Goal: Task Accomplishment & Management: Use online tool/utility

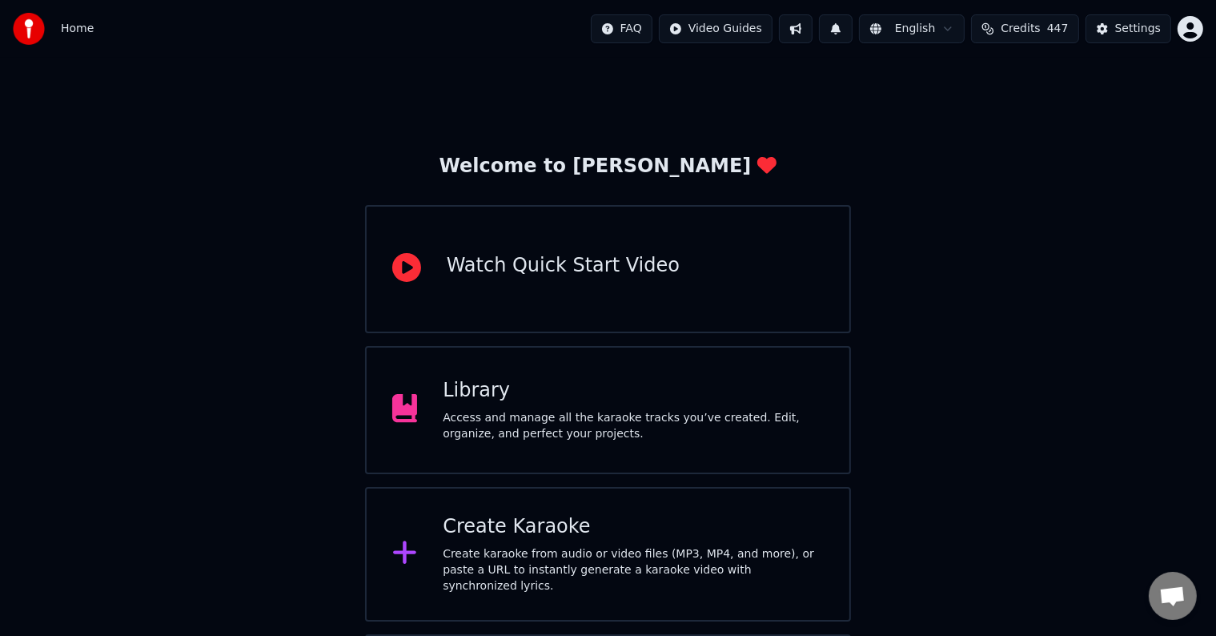
click at [548, 529] on div "Create Karaoke" at bounding box center [633, 527] width 381 height 26
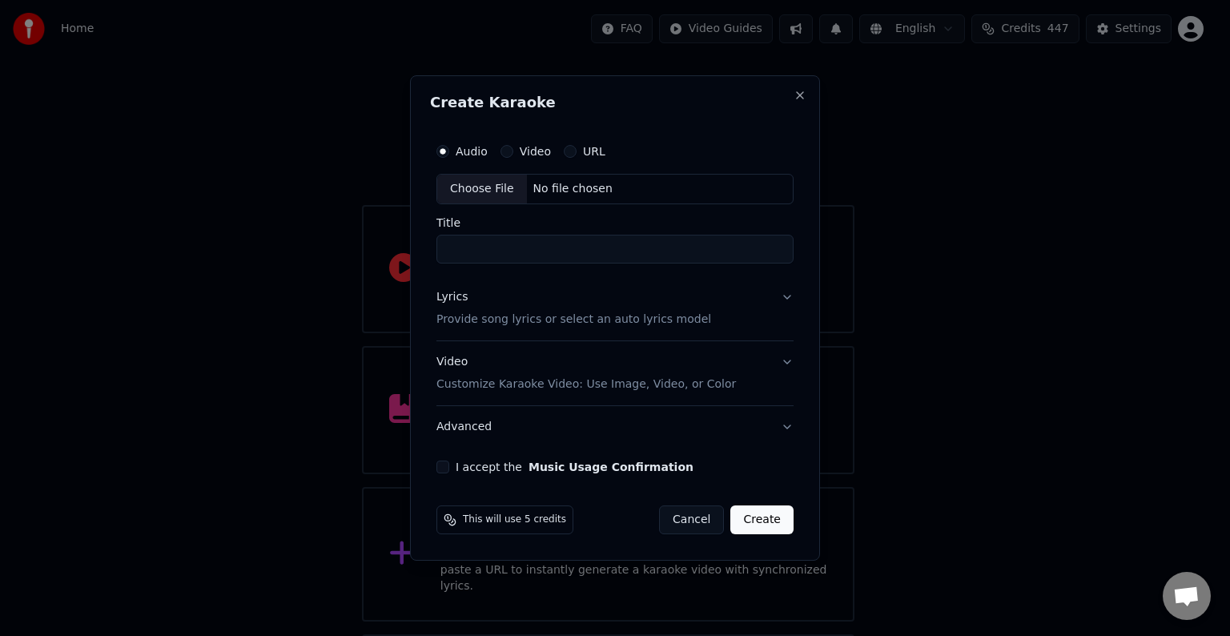
click at [599, 186] on div "No file chosen" at bounding box center [573, 189] width 92 height 16
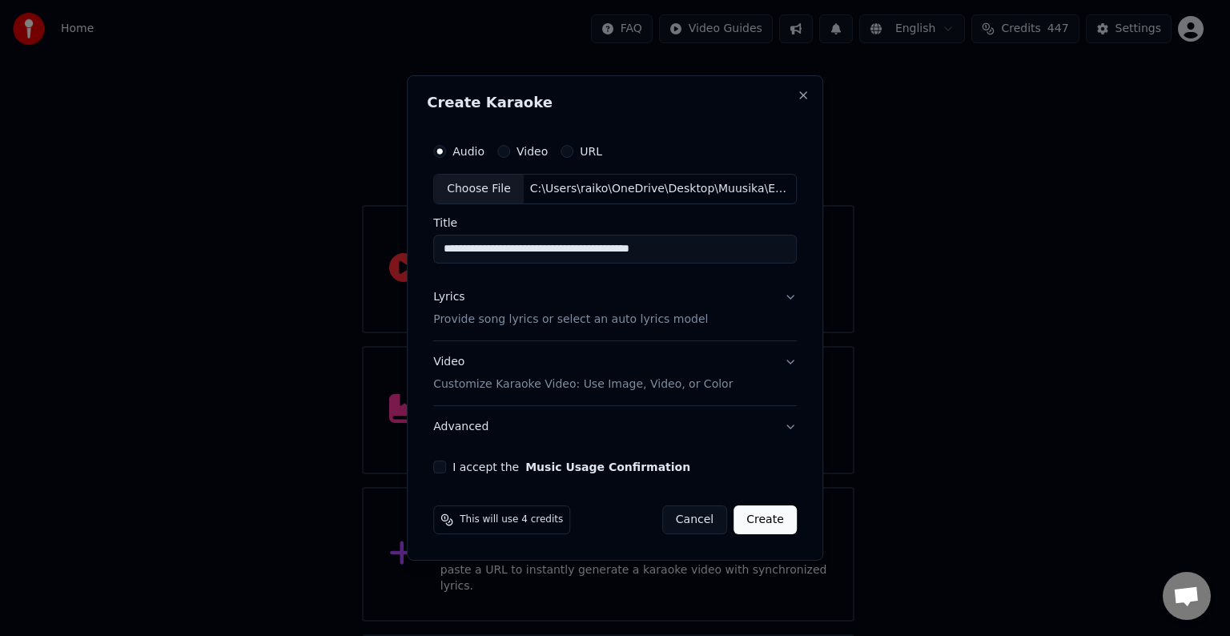
click at [686, 247] on input "**********" at bounding box center [615, 249] width 364 height 29
click at [473, 253] on input "**********" at bounding box center [615, 249] width 364 height 29
type input "**********"
click at [532, 320] on p "Provide song lyrics or select an auto lyrics model" at bounding box center [570, 320] width 275 height 16
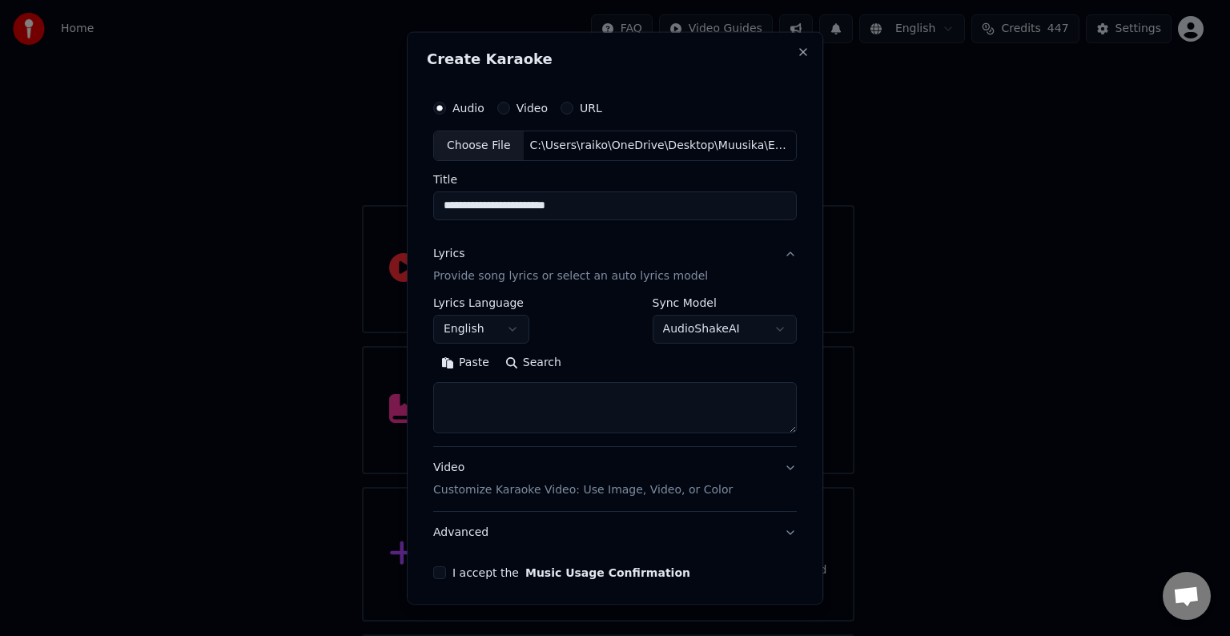
click at [454, 360] on button "Paste" at bounding box center [465, 363] width 64 height 26
click at [515, 324] on button "English" at bounding box center [481, 329] width 96 height 29
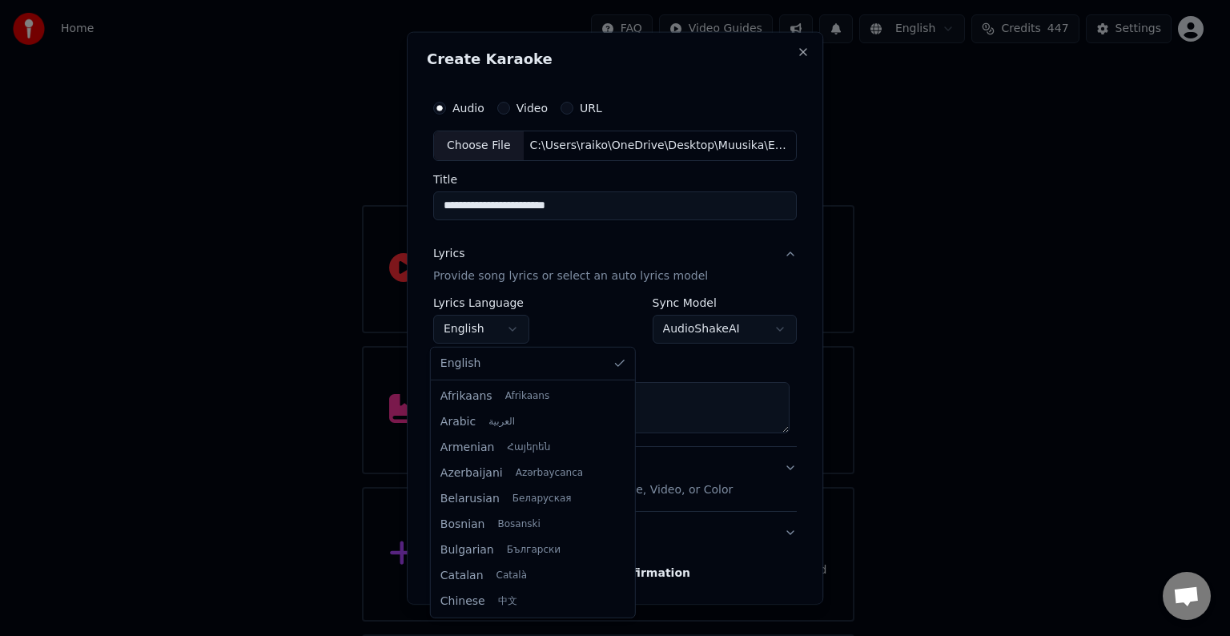
click at [653, 394] on body "**********" at bounding box center [608, 384] width 1216 height 769
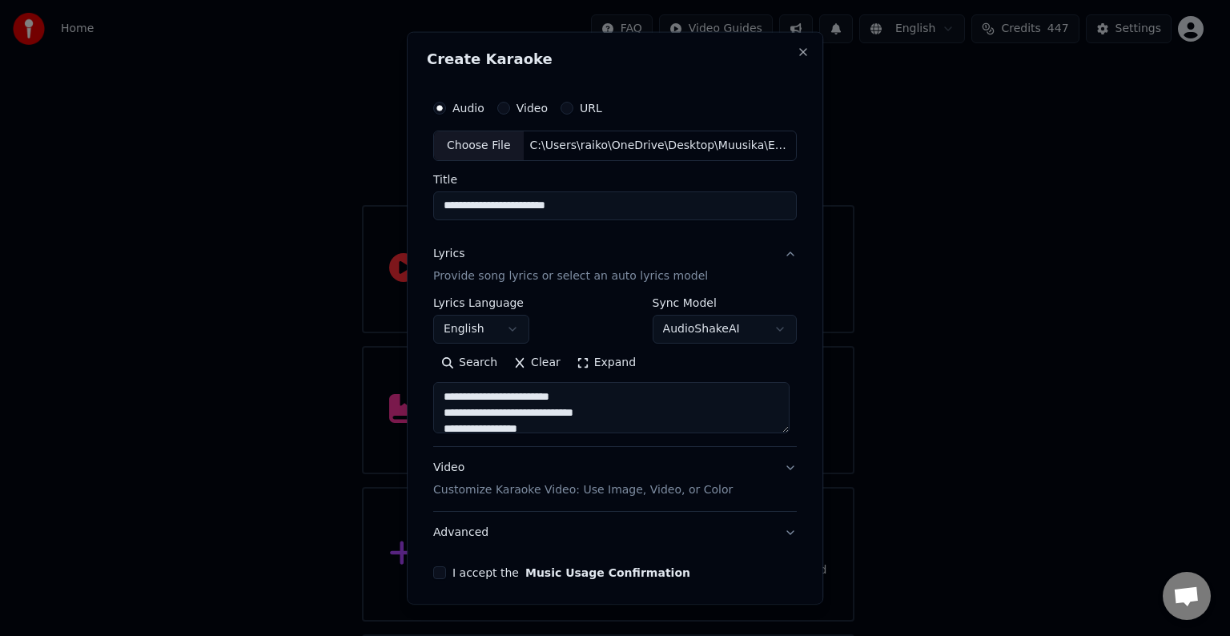
click at [458, 410] on textarea at bounding box center [611, 407] width 356 height 51
type textarea "**********"
click at [515, 330] on button "English" at bounding box center [481, 329] width 96 height 29
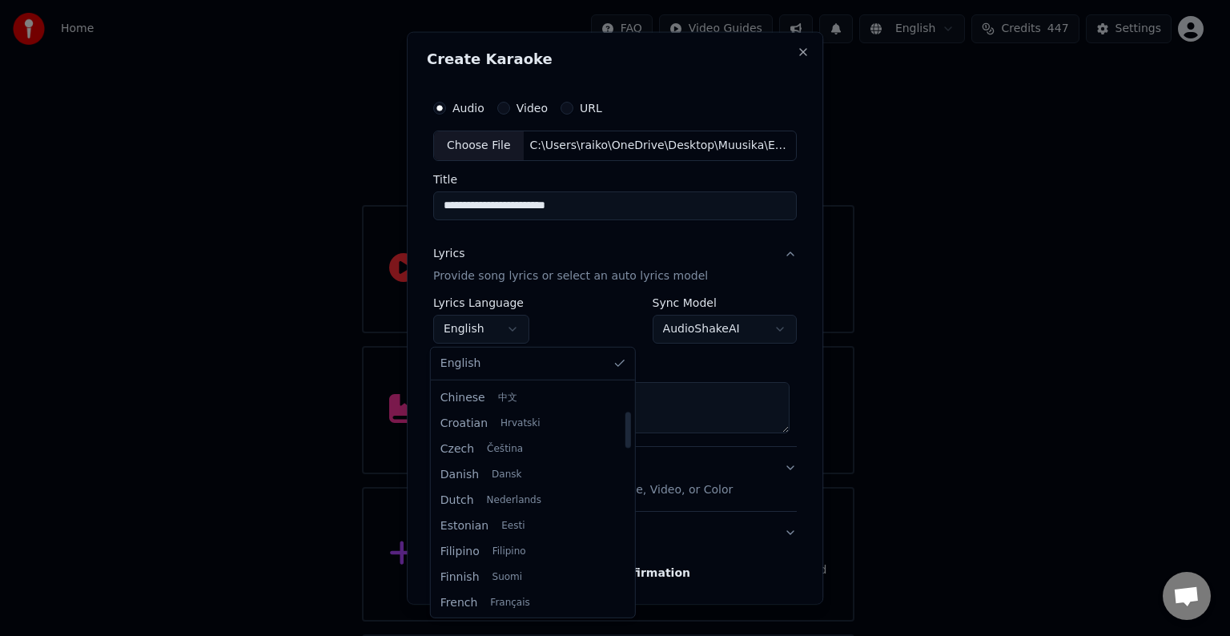
scroll to position [211, 0]
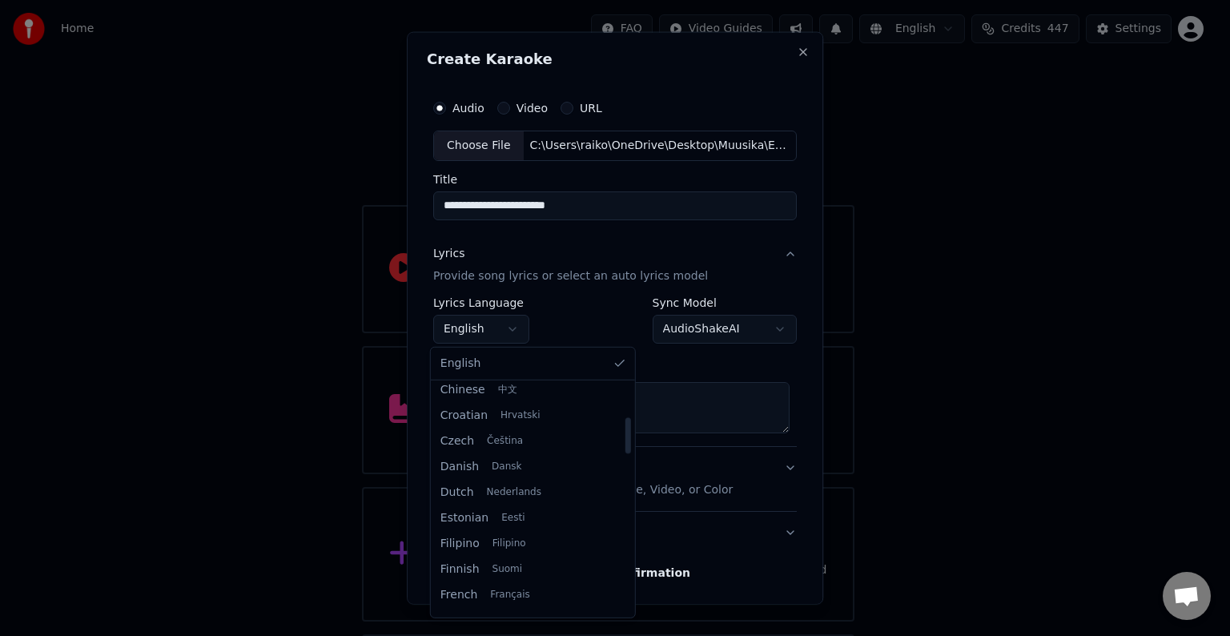
drag, startPoint x: 609, startPoint y: 413, endPoint x: 612, endPoint y: 447, distance: 33.8
click at [625, 447] on div at bounding box center [628, 435] width 6 height 36
select select "**"
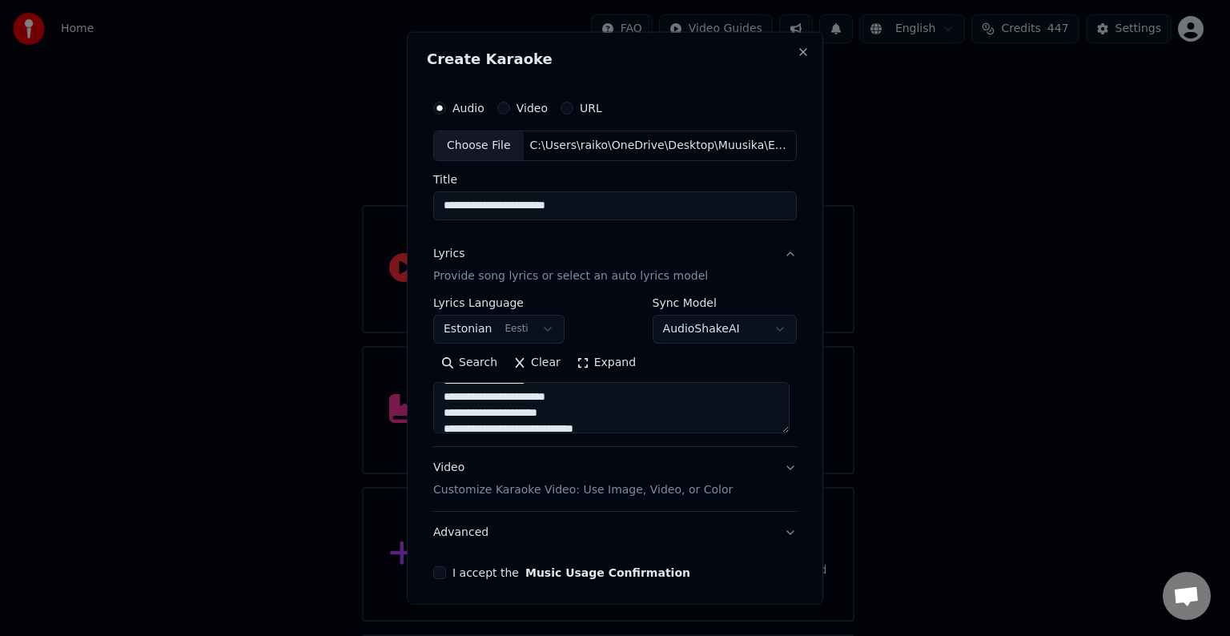
click at [608, 492] on p "Customize Karaoke Video: Use Image, Video, or Color" at bounding box center [583, 490] width 300 height 16
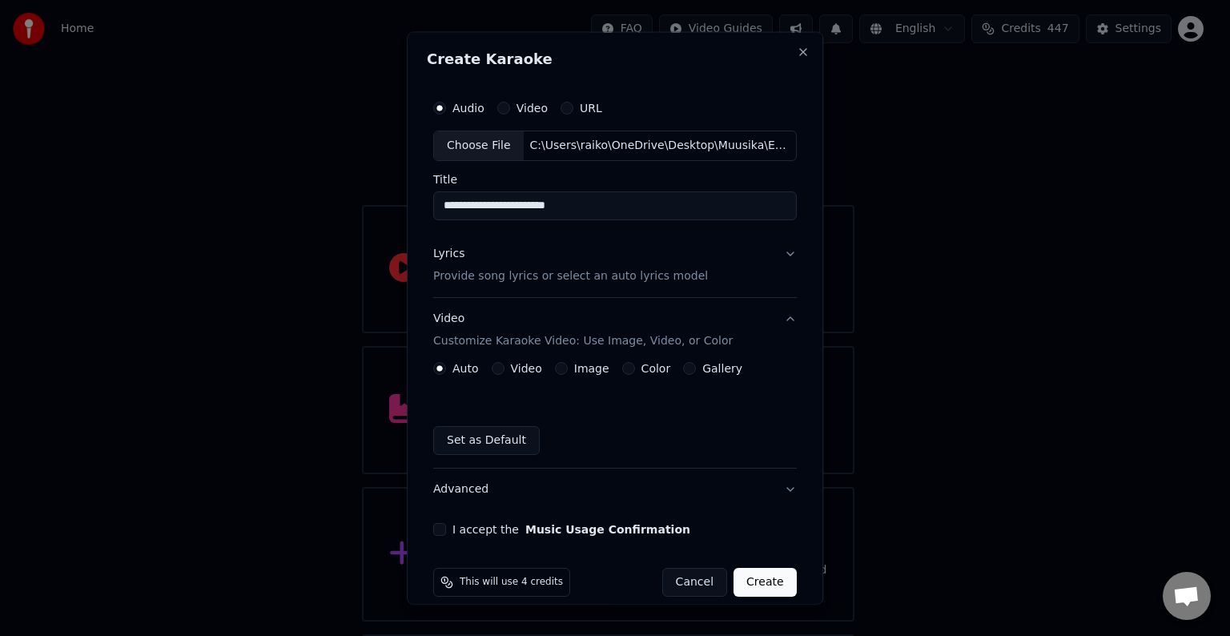
click at [641, 372] on label "Color" at bounding box center [656, 368] width 30 height 11
click at [631, 372] on button "Color" at bounding box center [628, 368] width 13 height 13
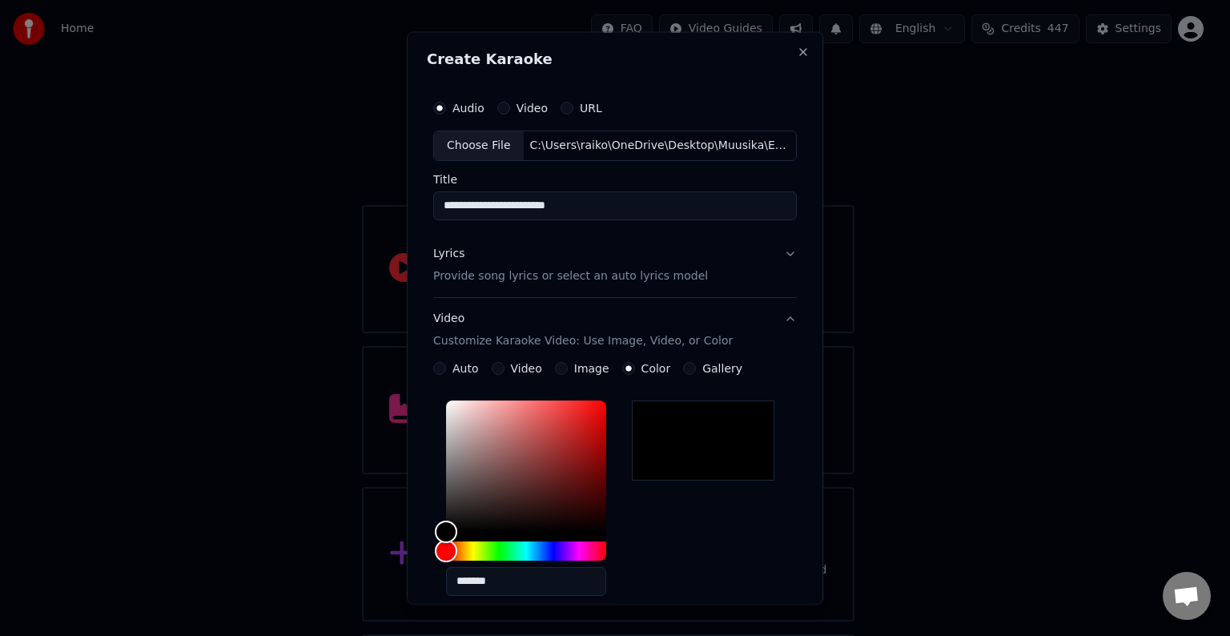
click at [641, 372] on label "Color" at bounding box center [656, 368] width 30 height 11
click at [631, 372] on button "Color" at bounding box center [628, 368] width 13 height 13
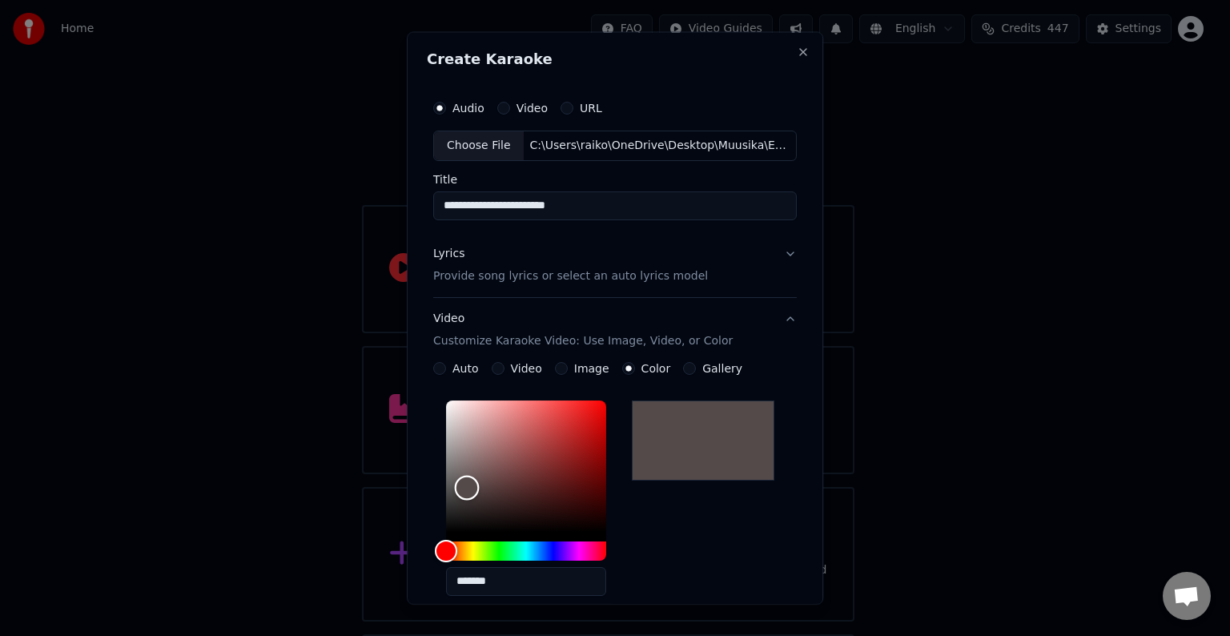
drag, startPoint x: 445, startPoint y: 526, endPoint x: 463, endPoint y: 488, distance: 42.3
click at [463, 488] on div "Color" at bounding box center [467, 488] width 25 height 25
click at [459, 493] on div "Color" at bounding box center [464, 480] width 25 height 25
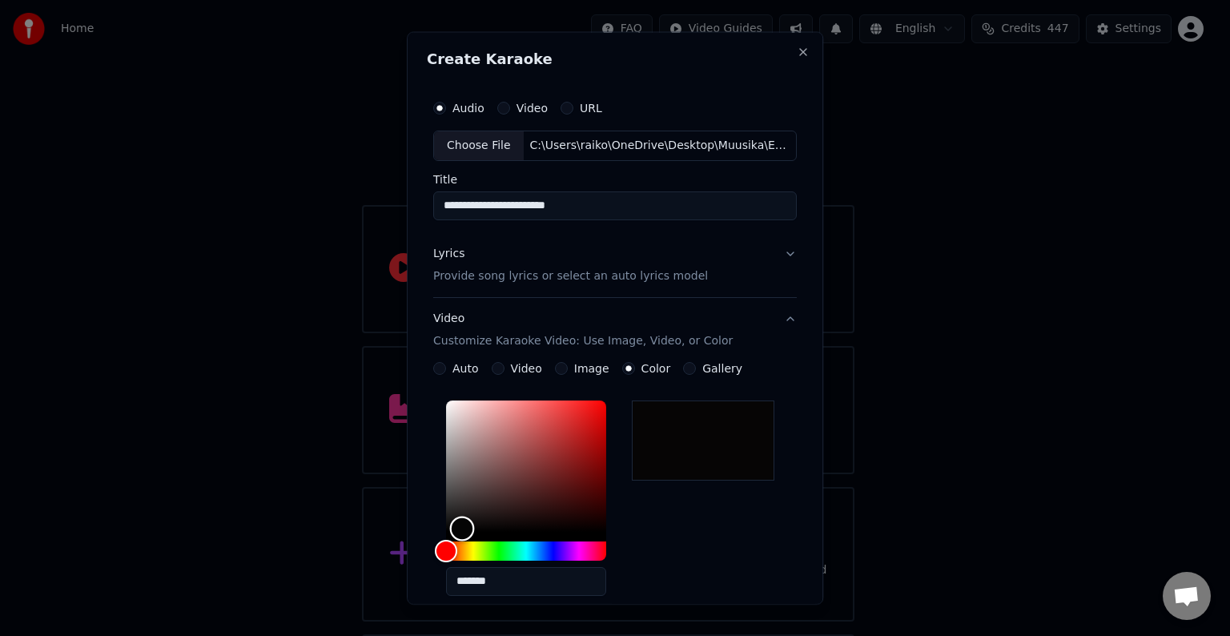
drag, startPoint x: 459, startPoint y: 493, endPoint x: 451, endPoint y: 545, distance: 52.7
click at [451, 545] on div at bounding box center [526, 480] width 160 height 160
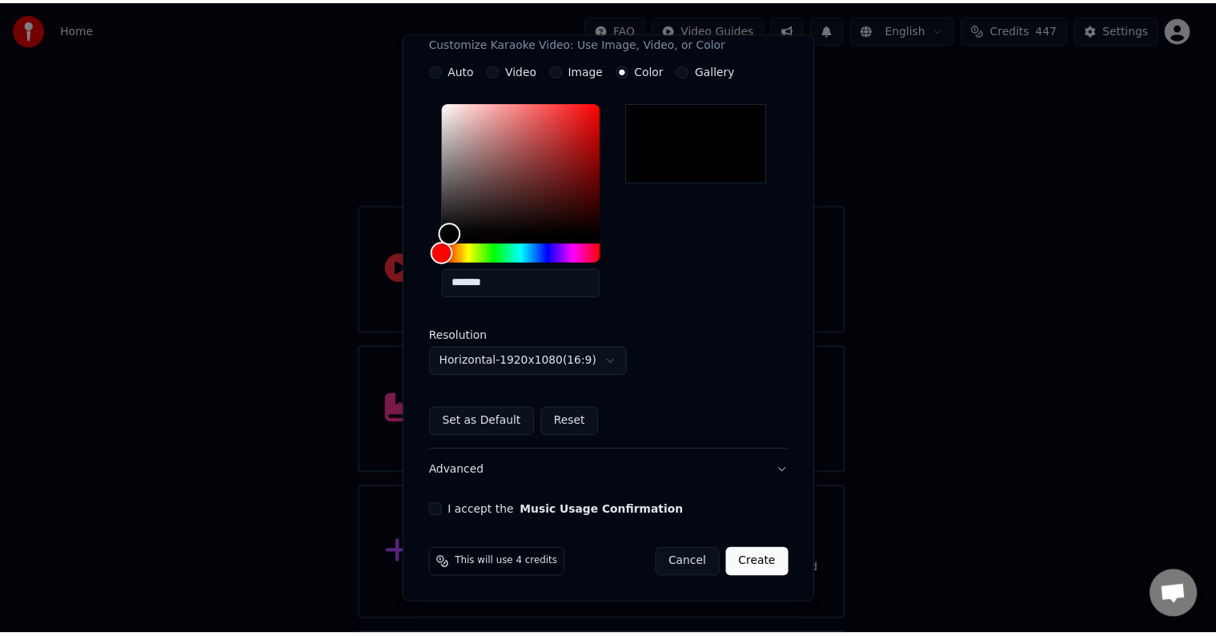
scroll to position [299, 0]
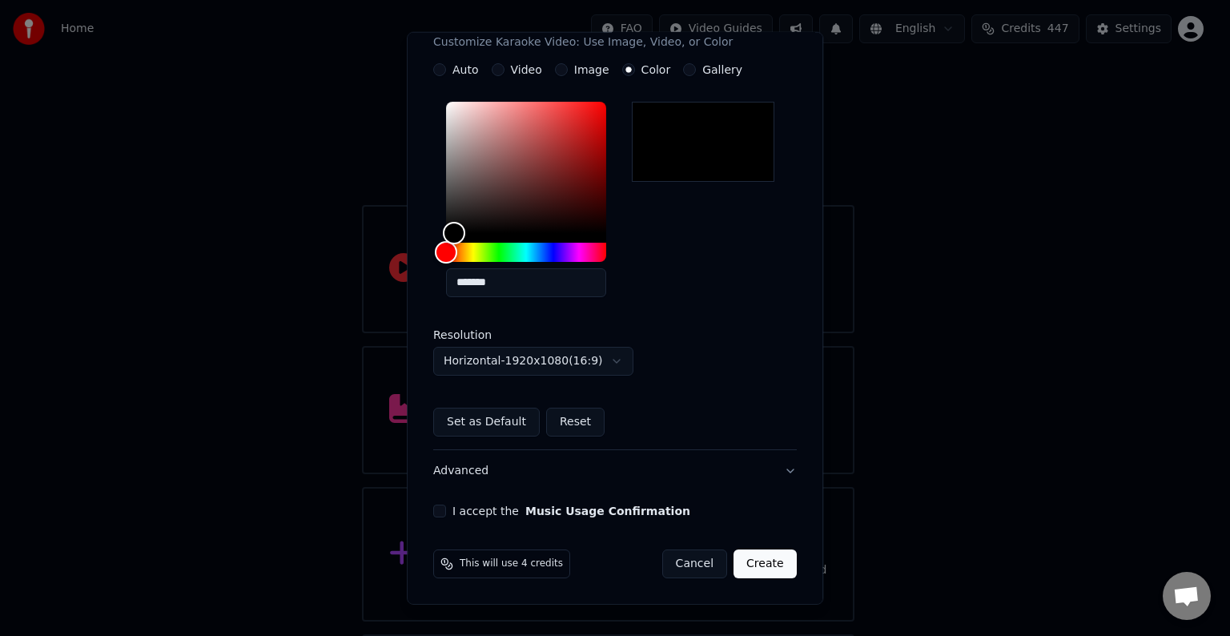
click at [434, 515] on button "I accept the Music Usage Confirmation" at bounding box center [439, 511] width 13 height 13
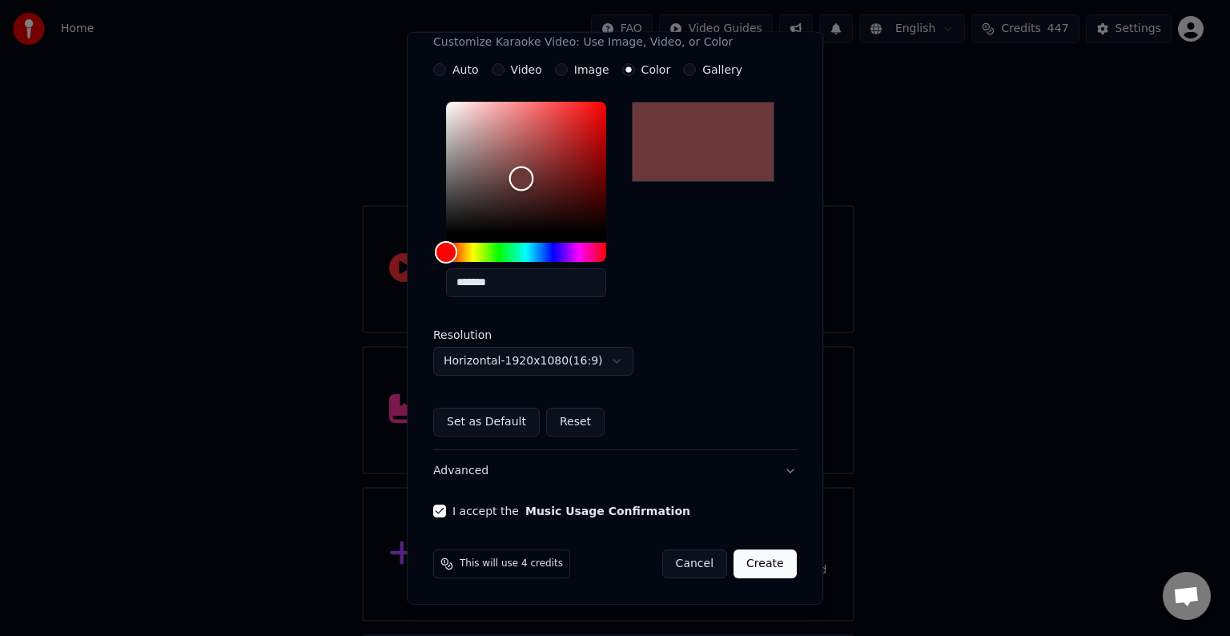
drag, startPoint x: 443, startPoint y: 234, endPoint x: 519, endPoint y: 175, distance: 95.9
click at [519, 175] on div "Color" at bounding box center [521, 178] width 25 height 25
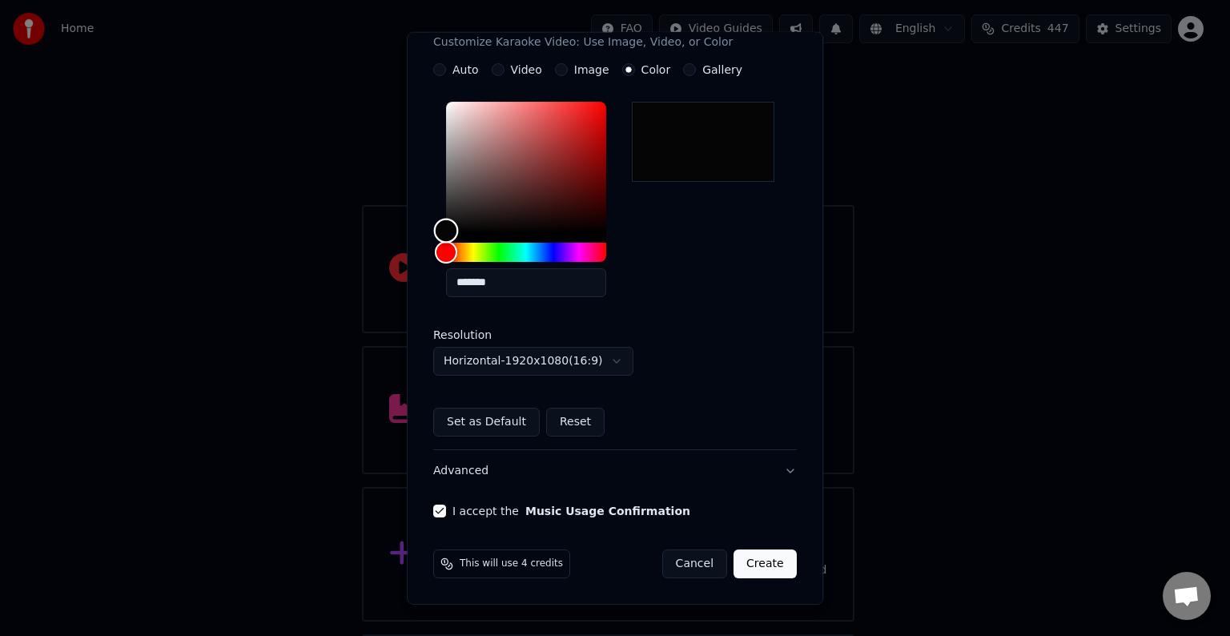
drag, startPoint x: 521, startPoint y: 173, endPoint x: 442, endPoint y: 230, distance: 97.6
click at [442, 230] on div "Color" at bounding box center [446, 230] width 25 height 25
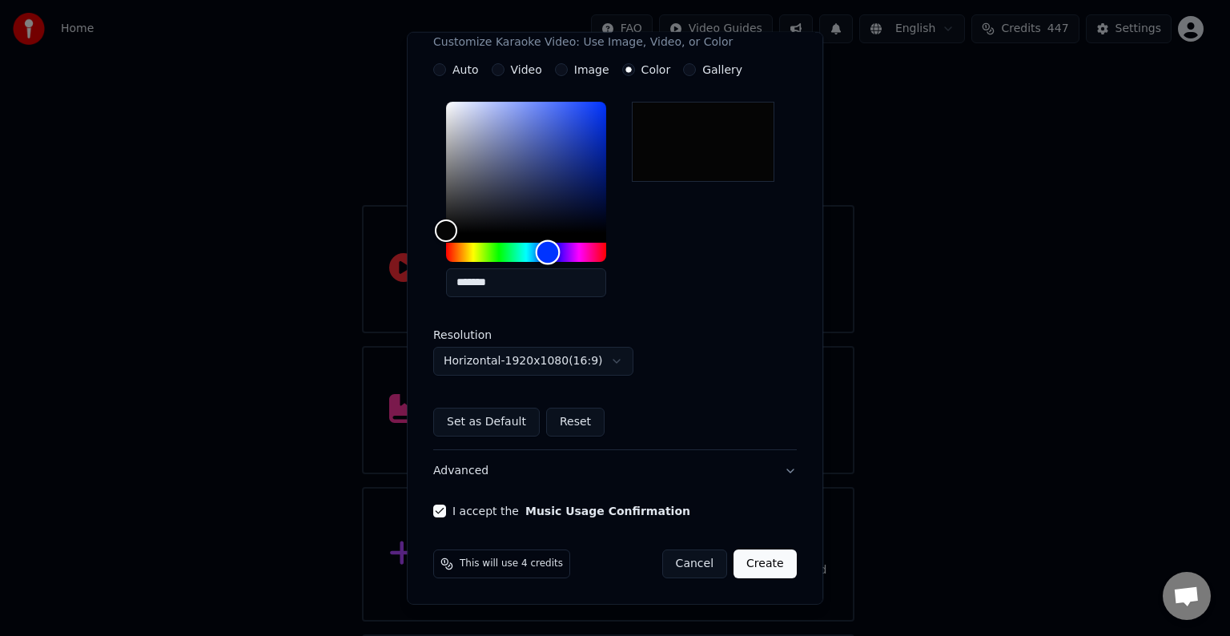
drag, startPoint x: 441, startPoint y: 247, endPoint x: 545, endPoint y: 237, distance: 103.8
click at [545, 237] on div at bounding box center [526, 182] width 160 height 160
type input "*******"
drag, startPoint x: 442, startPoint y: 231, endPoint x: 460, endPoint y: 237, distance: 19.3
click at [460, 237] on div "Color" at bounding box center [464, 232] width 25 height 25
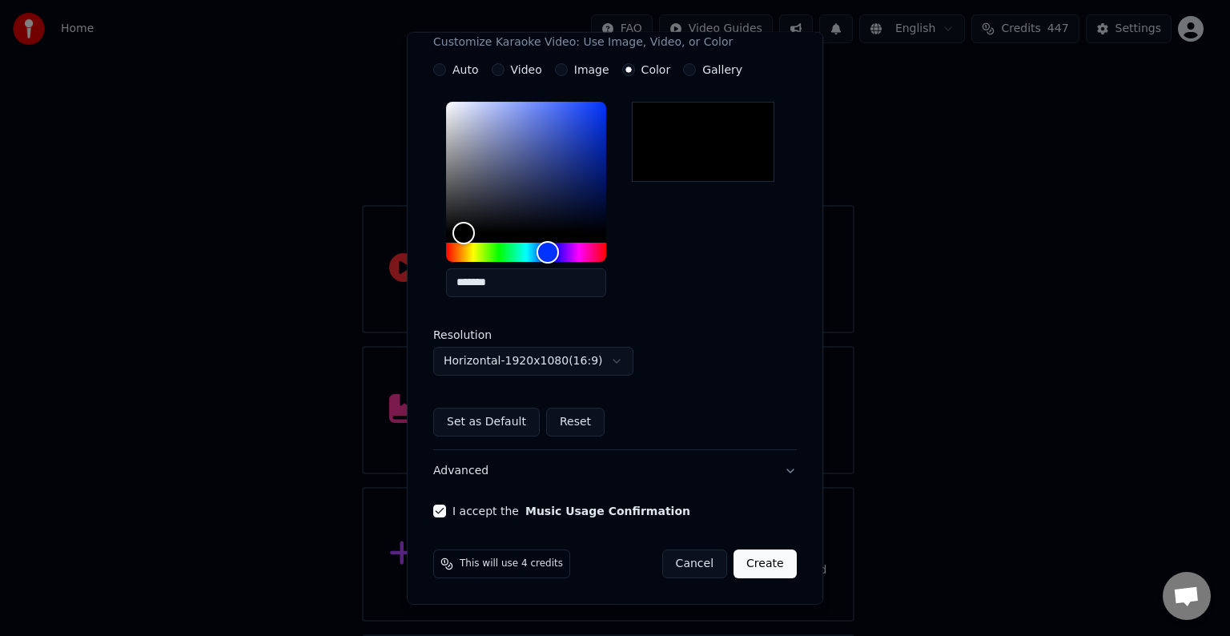
click at [758, 565] on button "Create" at bounding box center [765, 563] width 63 height 29
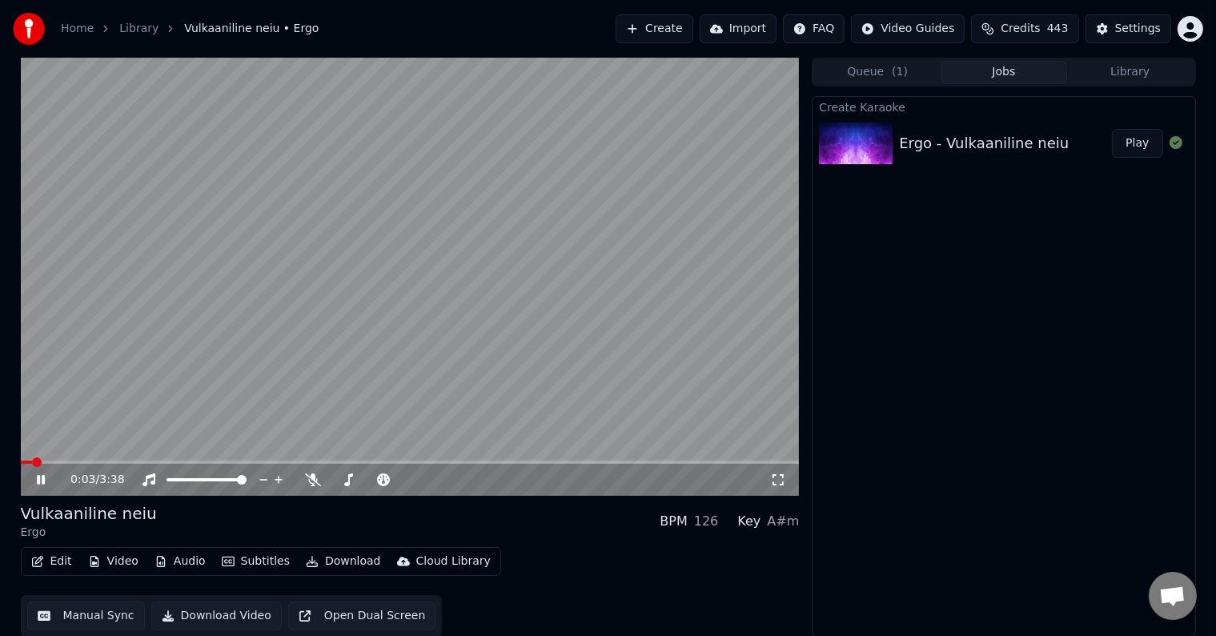
click at [42, 477] on icon at bounding box center [41, 480] width 8 height 10
